Goal: Task Accomplishment & Management: Use online tool/utility

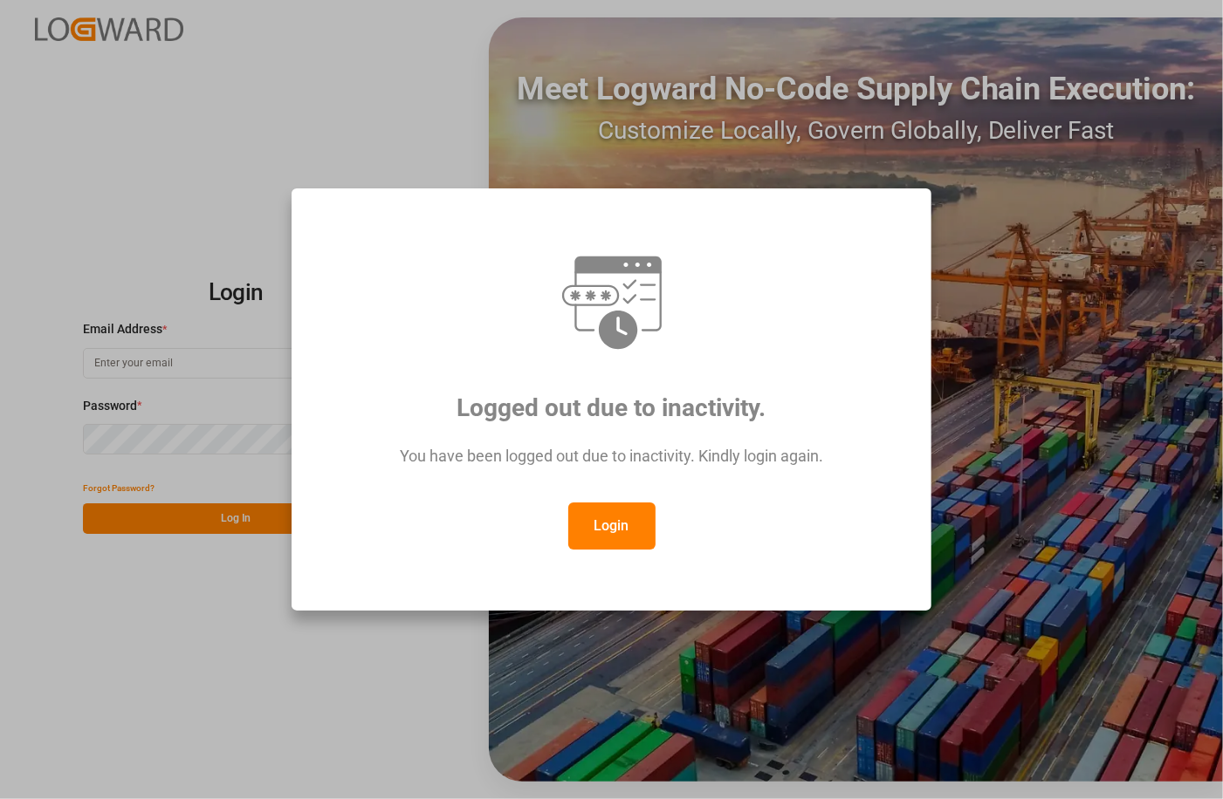
click at [606, 524] on button "Login" at bounding box center [611, 526] width 87 height 47
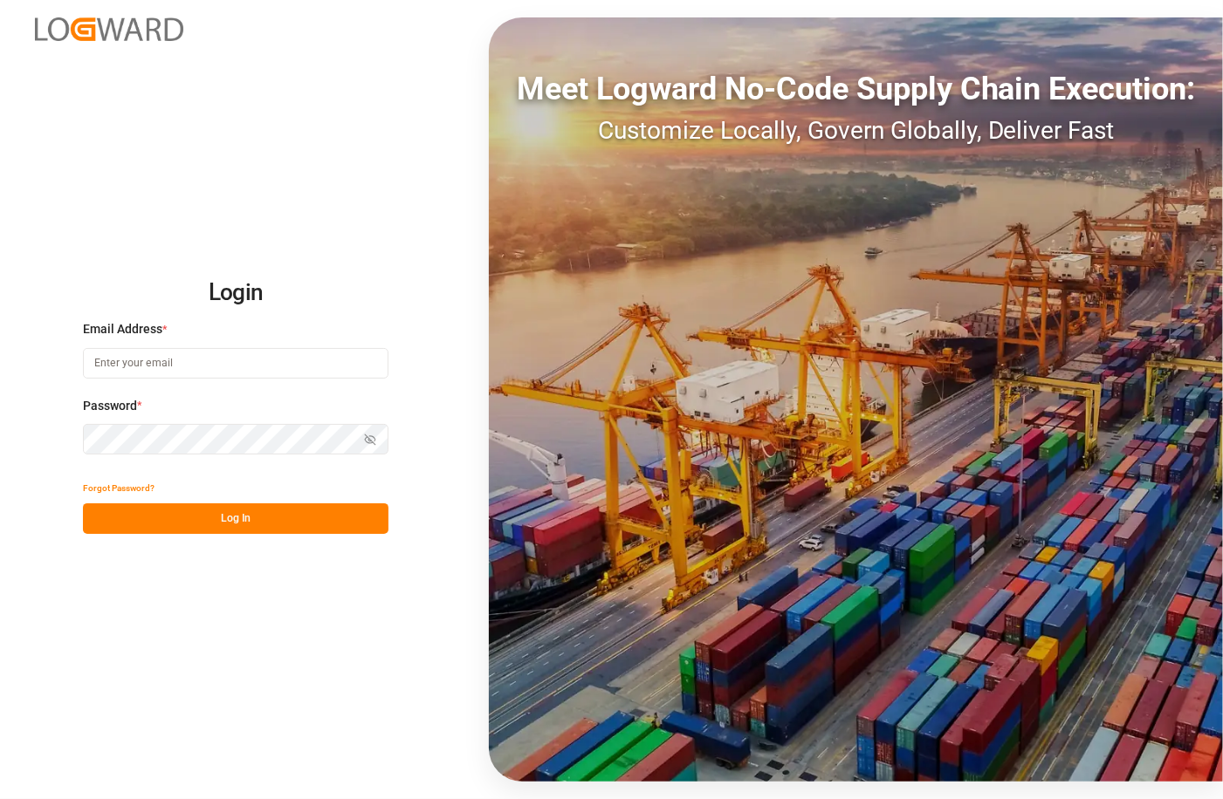
click at [223, 368] on input at bounding box center [235, 363] width 305 height 31
type input "[PERSON_NAME][EMAIL_ADDRESS][PERSON_NAME][DOMAIN_NAME]"
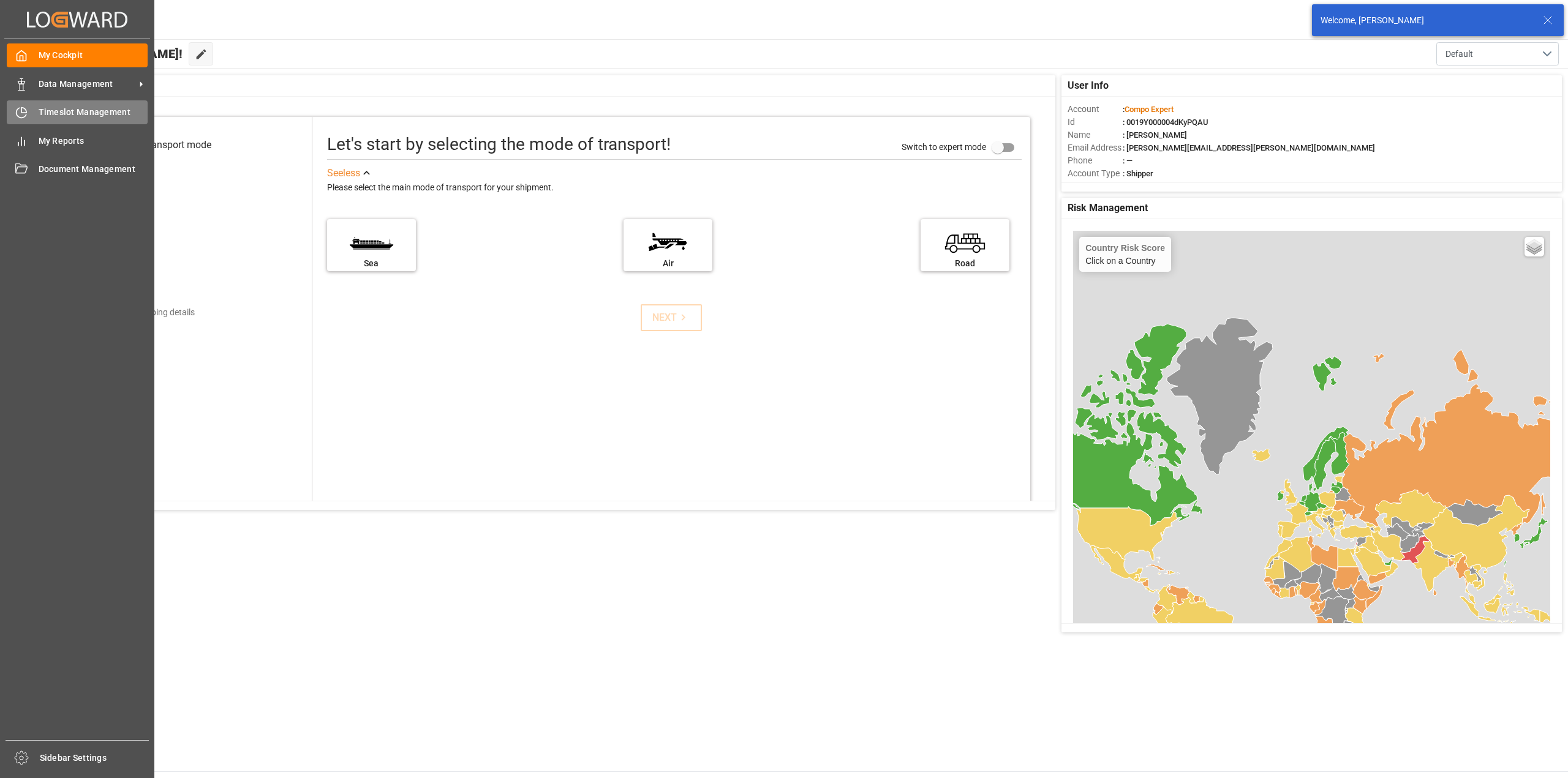
click at [10, 108] on div at bounding box center [18, 112] width 21 height 13
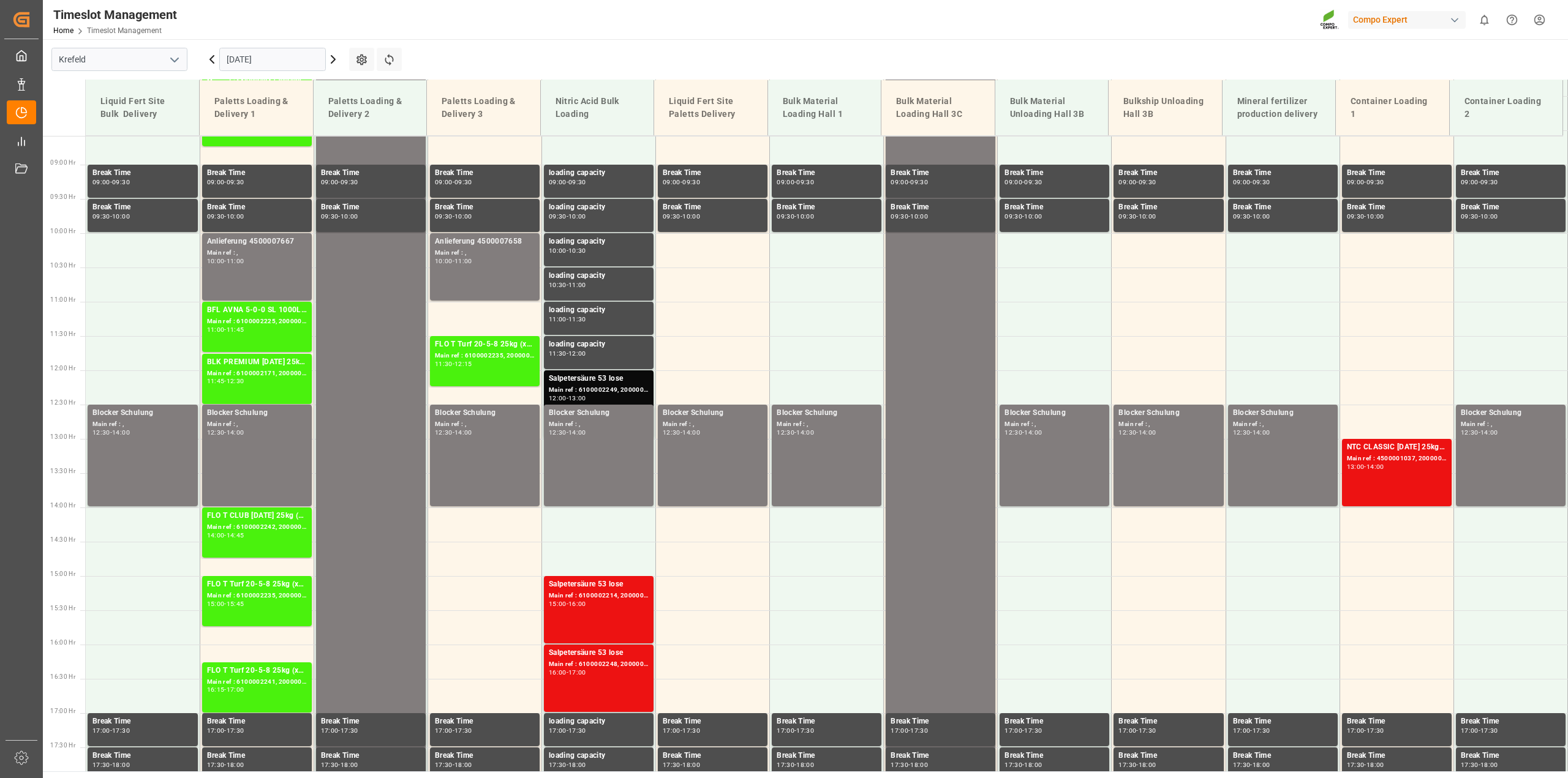
scroll to position [551, 0]
